Goal: Entertainment & Leisure: Consume media (video, audio)

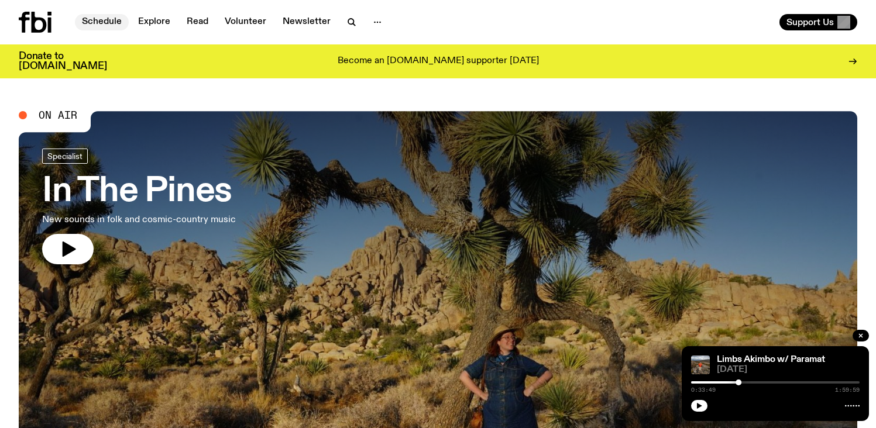
click at [112, 22] on link "Schedule" at bounding box center [102, 22] width 54 height 16
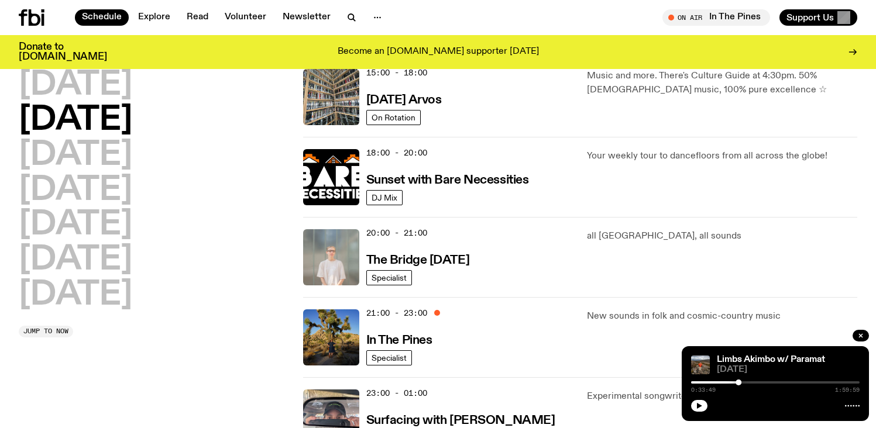
scroll to position [439, 0]
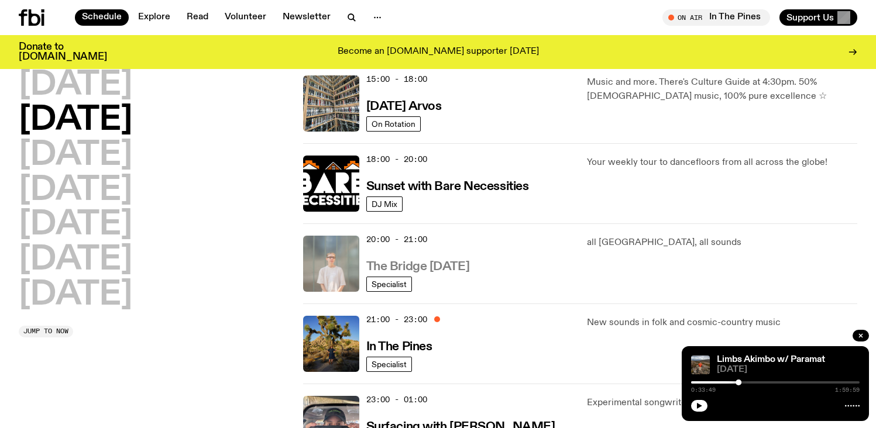
click at [432, 270] on h3 "The Bridge [DATE]" at bounding box center [418, 267] width 104 height 12
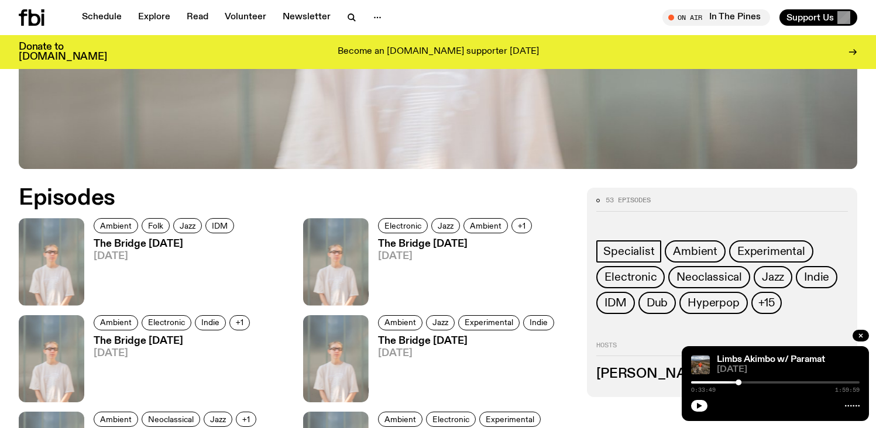
scroll to position [474, 0]
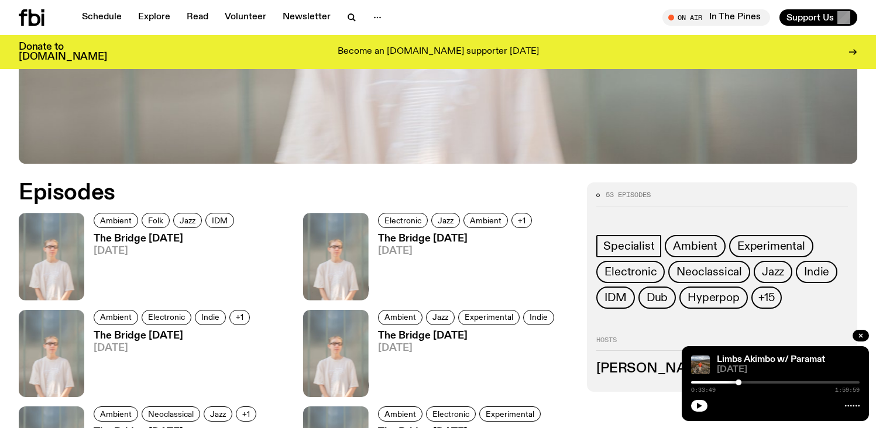
click at [177, 242] on h3 "The Bridge [DATE]" at bounding box center [166, 239] width 144 height 10
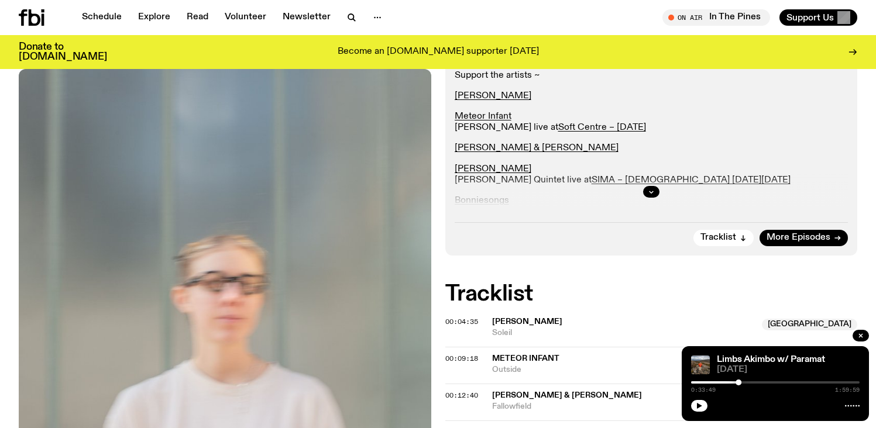
scroll to position [246, 0]
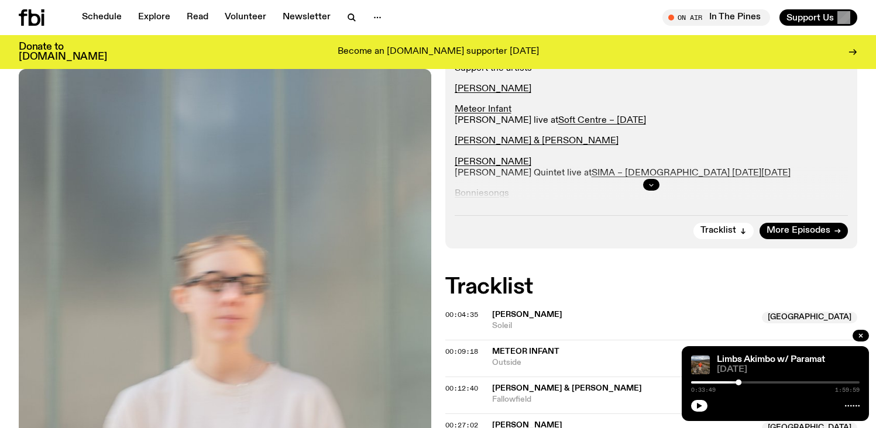
click at [652, 189] on button "button" at bounding box center [651, 185] width 16 height 12
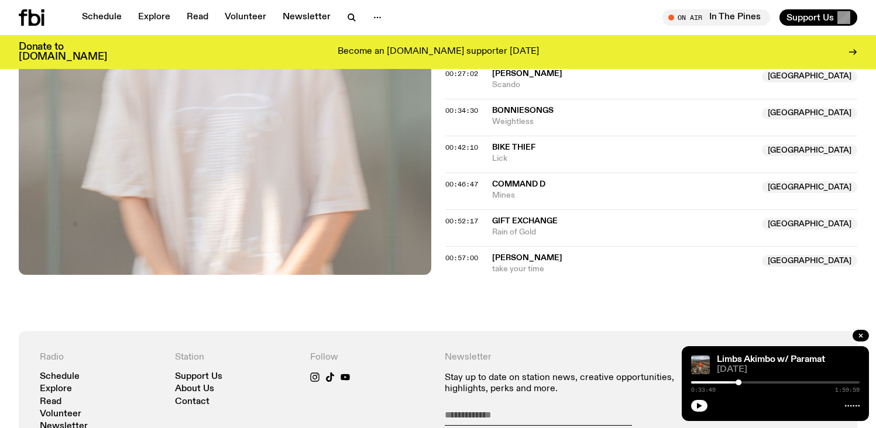
scroll to position [711, 0]
